Goal: Information Seeking & Learning: Learn about a topic

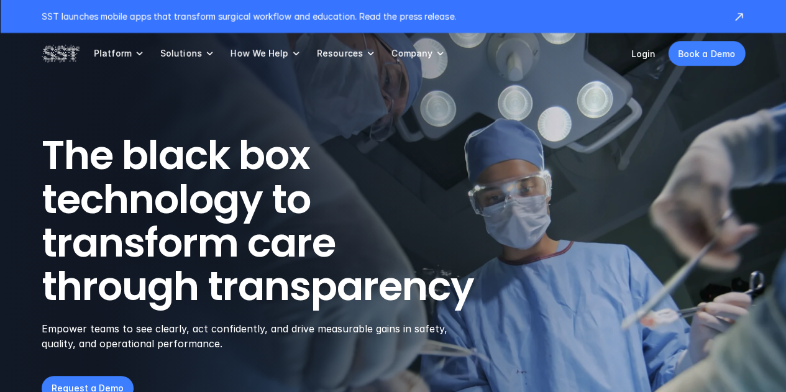
click at [334, 57] on p "Resources" at bounding box center [340, 53] width 46 height 11
click at [347, 52] on p "Resources" at bounding box center [340, 53] width 46 height 11
click at [321, 52] on p "Resources" at bounding box center [340, 53] width 46 height 11
click at [348, 52] on p "Resources" at bounding box center [340, 53] width 46 height 11
click at [106, 55] on p "Platform" at bounding box center [113, 53] width 38 height 11
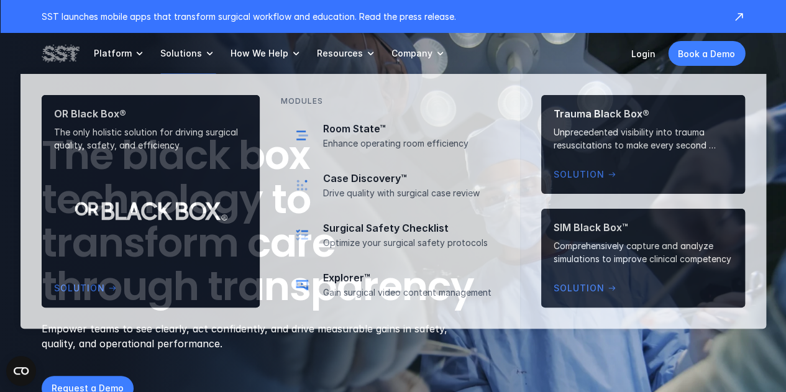
click at [247, 95] on img at bounding box center [151, 201] width 218 height 212
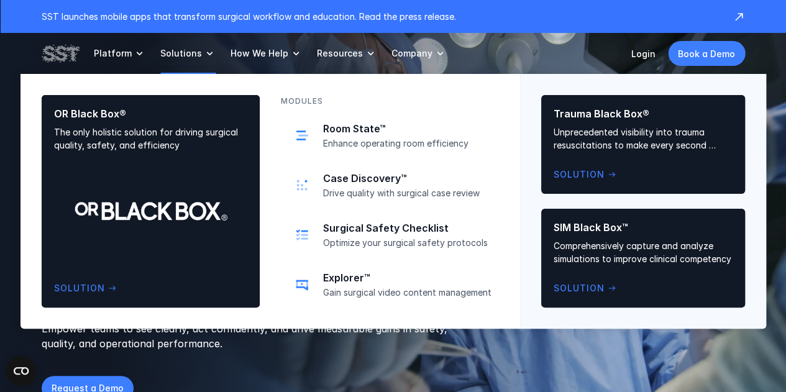
click at [332, 52] on p "Resources" at bounding box center [340, 53] width 46 height 11
click at [345, 70] on link "Resources" at bounding box center [347, 53] width 60 height 41
click at [461, 349] on p "Empower teams to see clearly, act confidently, and drive measurable gains in sa…" at bounding box center [253, 336] width 422 height 30
click at [328, 52] on p "Resources" at bounding box center [340, 53] width 46 height 11
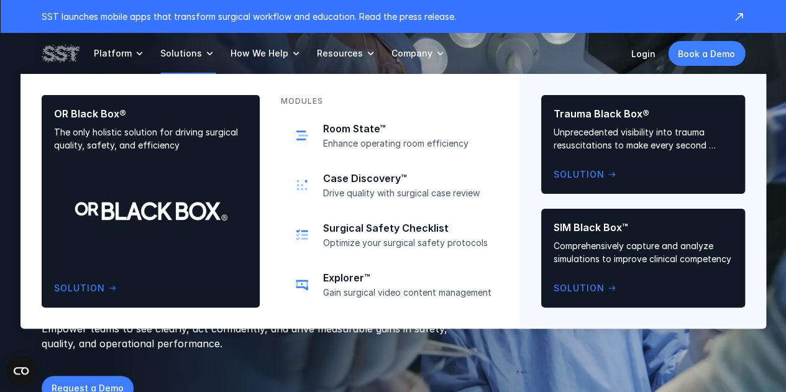
click at [364, 52] on icon at bounding box center [370, 53] width 12 height 12
click at [339, 48] on p "Resources" at bounding box center [340, 53] width 46 height 11
click at [339, 50] on p "Resources" at bounding box center [340, 53] width 46 height 11
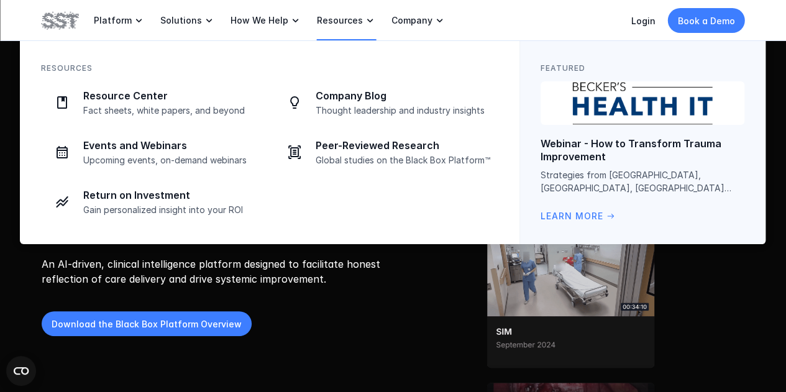
click at [328, 21] on p "Resources" at bounding box center [340, 20] width 46 height 11
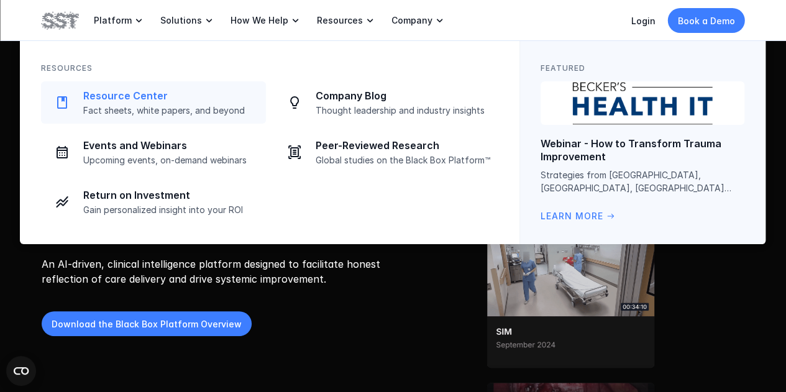
click at [156, 93] on p "Resource Center" at bounding box center [170, 95] width 175 height 13
click at [134, 95] on p "Resource Center" at bounding box center [170, 95] width 175 height 13
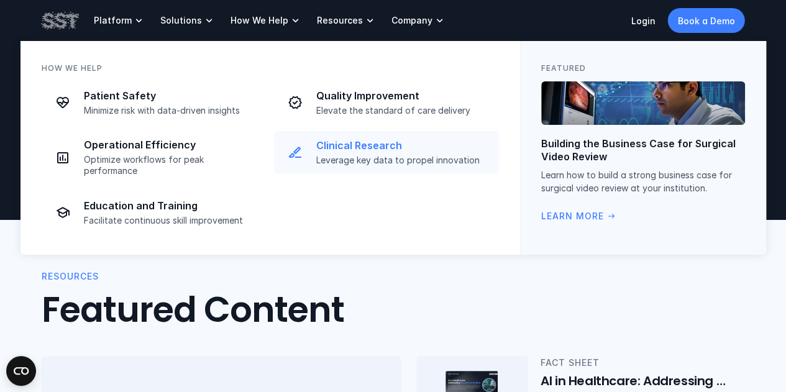
click at [361, 147] on p "Clinical Research" at bounding box center [403, 145] width 175 height 13
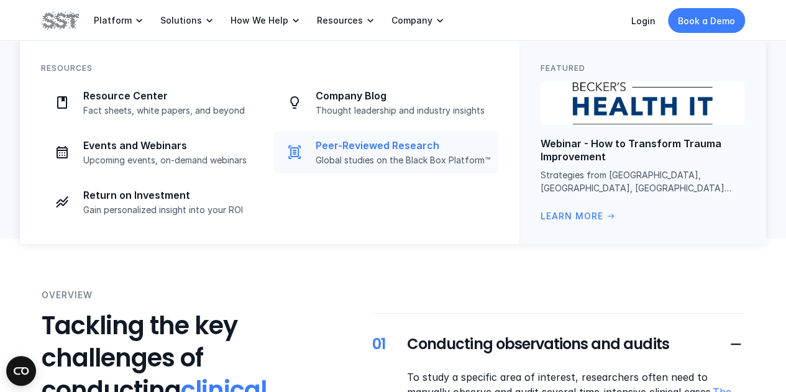
click at [373, 146] on p "Peer-Reviewed Research" at bounding box center [403, 145] width 175 height 13
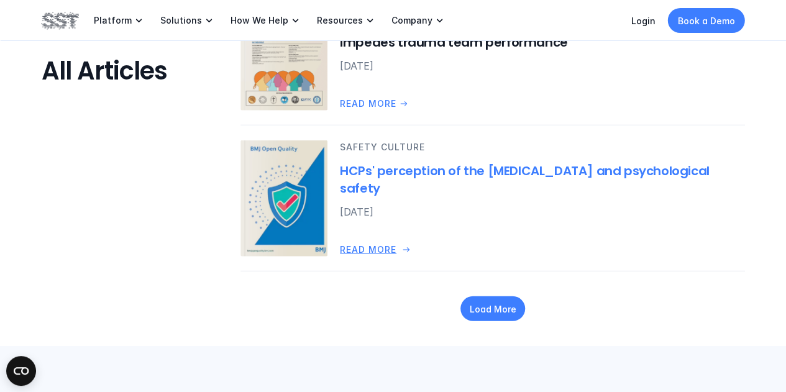
scroll to position [1739, 0]
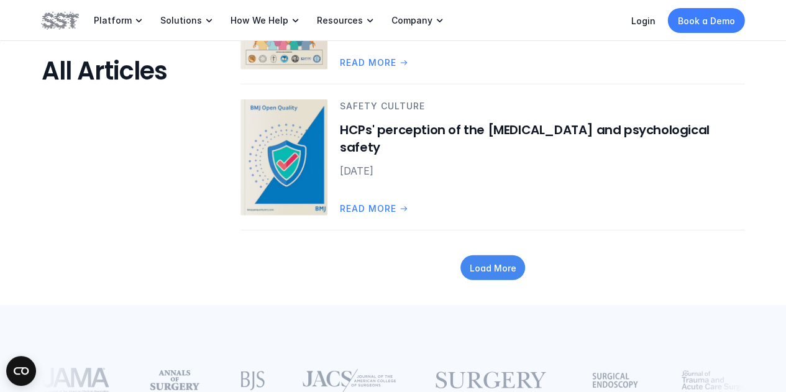
click at [474, 271] on p "Load More" at bounding box center [492, 267] width 47 height 13
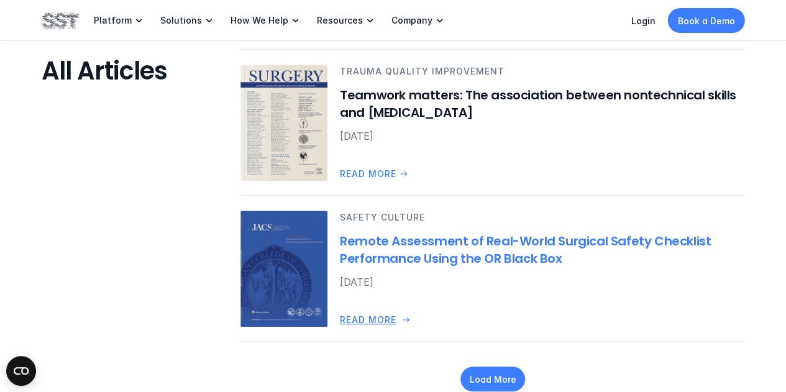
scroll to position [2857, 0]
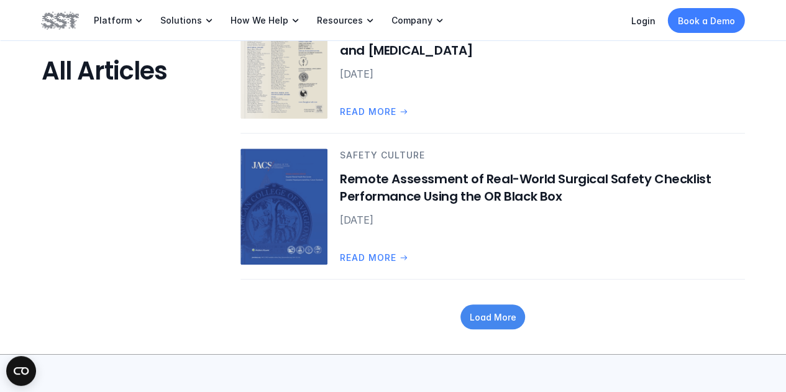
click at [488, 317] on p "Load More" at bounding box center [492, 317] width 47 height 13
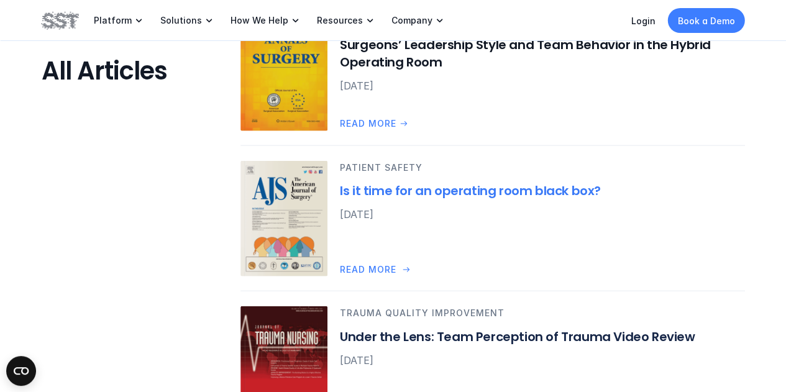
scroll to position [3975, 0]
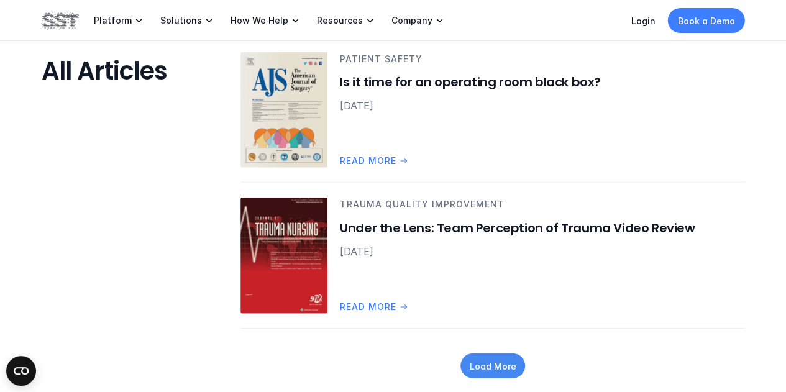
drag, startPoint x: 481, startPoint y: 377, endPoint x: 457, endPoint y: 379, distance: 24.3
click at [478, 377] on div "Load More" at bounding box center [492, 366] width 65 height 25
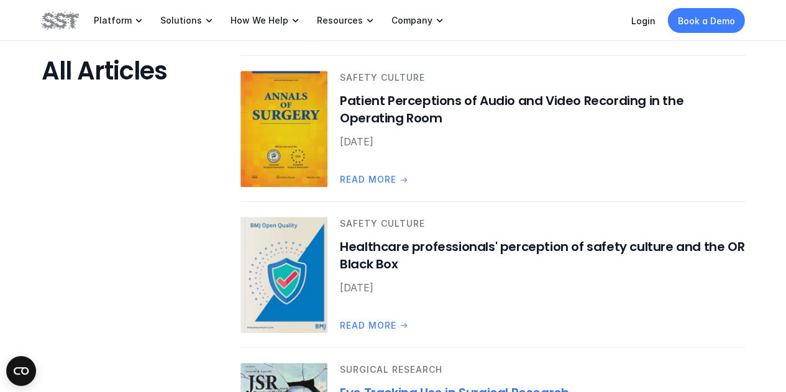
scroll to position [4907, 0]
